Goal: Navigation & Orientation: Go to known website

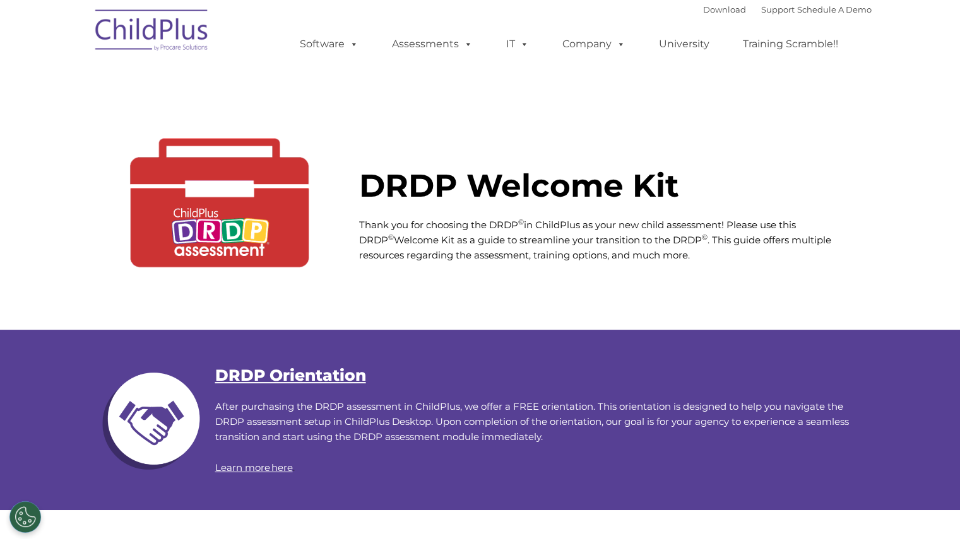
click at [156, 46] on img at bounding box center [152, 32] width 126 height 63
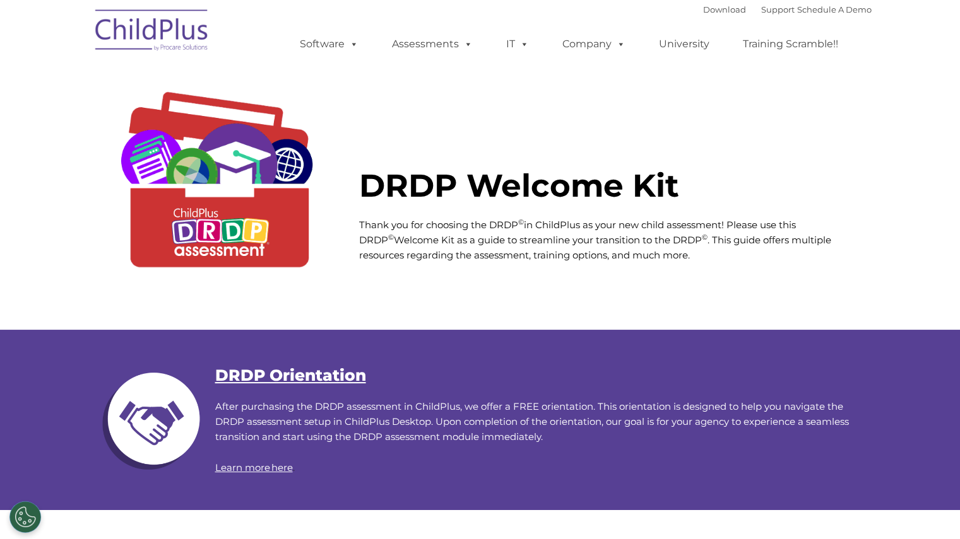
click at [156, 46] on img at bounding box center [152, 32] width 126 height 63
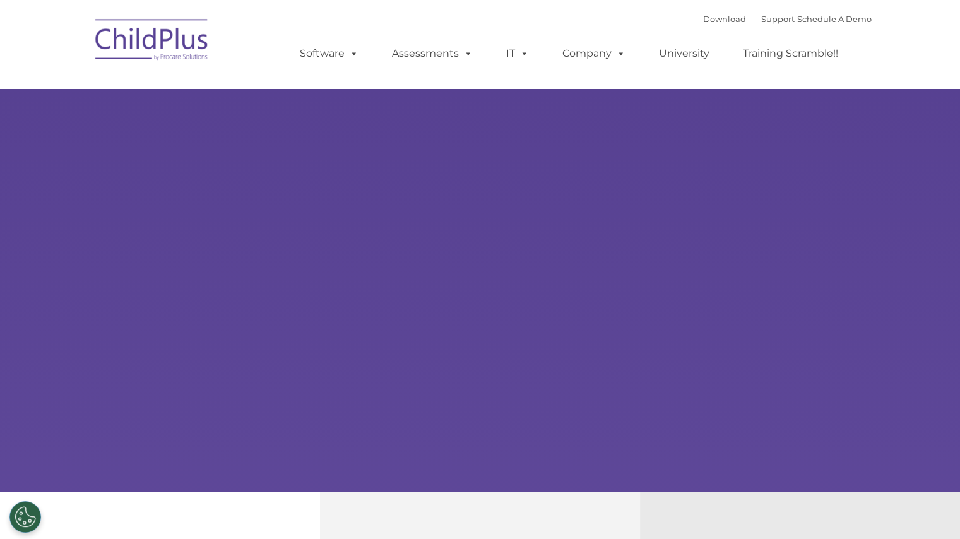
type input ""
select select "MEDIUM"
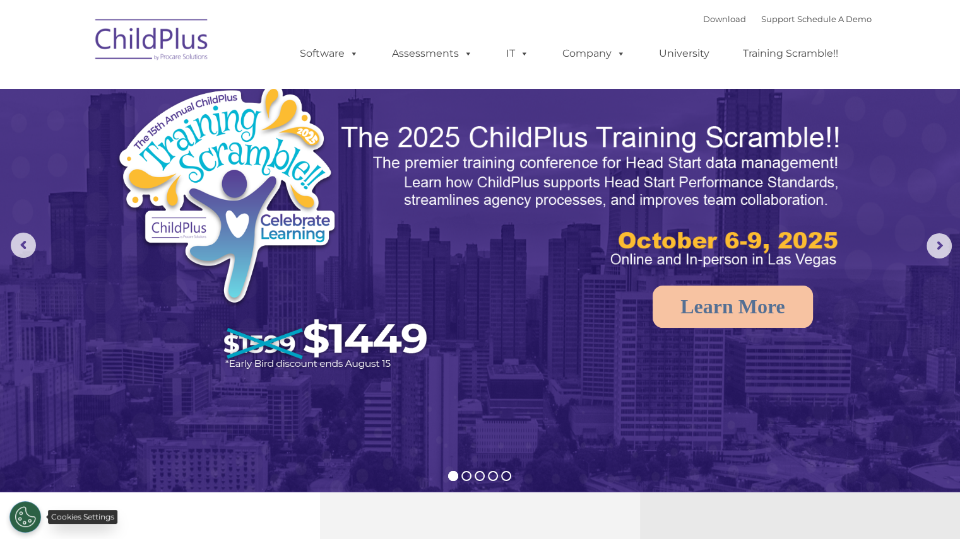
click at [28, 502] on button "Cookies Settings" at bounding box center [25, 518] width 32 height 32
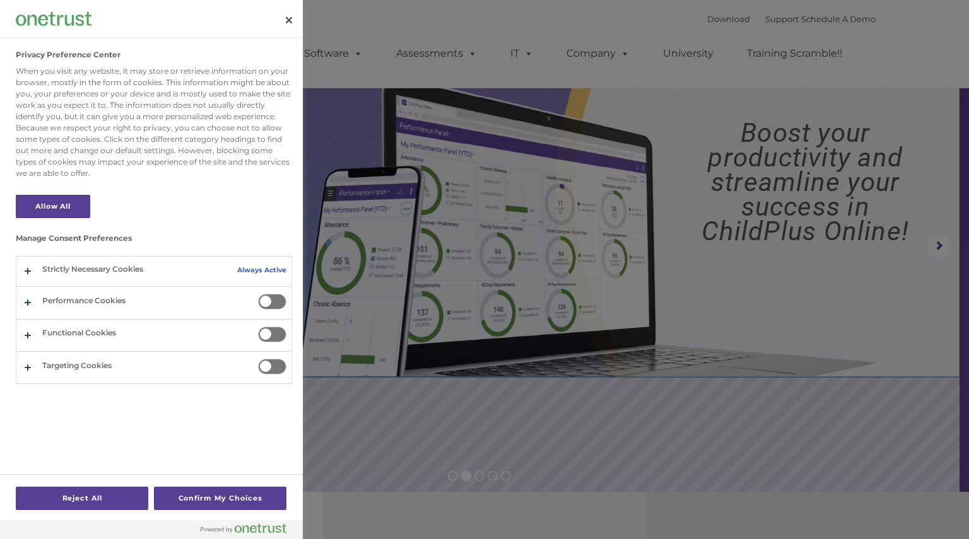
click at [107, 234] on h3 "Manage Consent Preferences" at bounding box center [154, 241] width 276 height 15
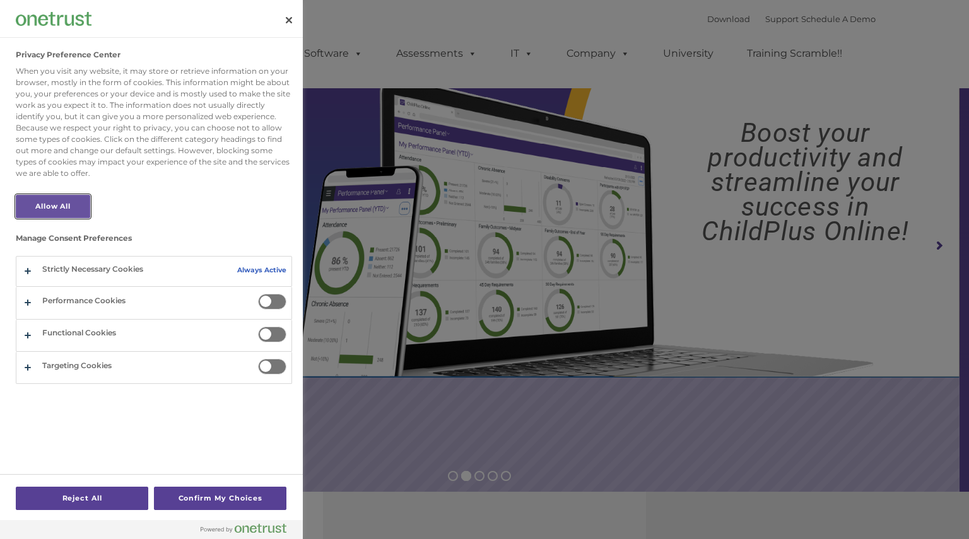
click at [58, 214] on button "Allow All" at bounding box center [53, 206] width 74 height 23
